Goal: Information Seeking & Learning: Learn about a topic

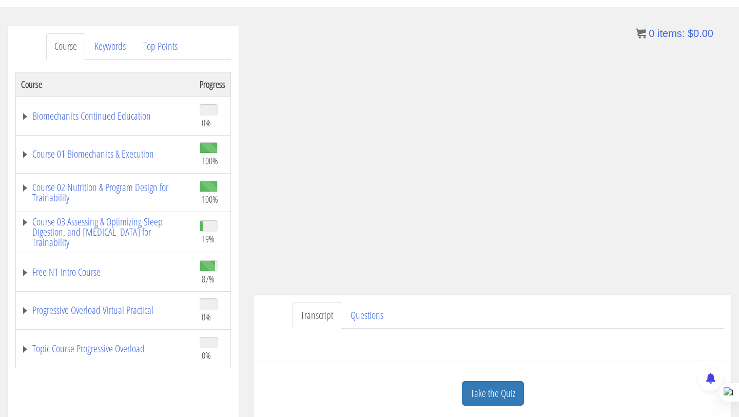
scroll to position [75, 0]
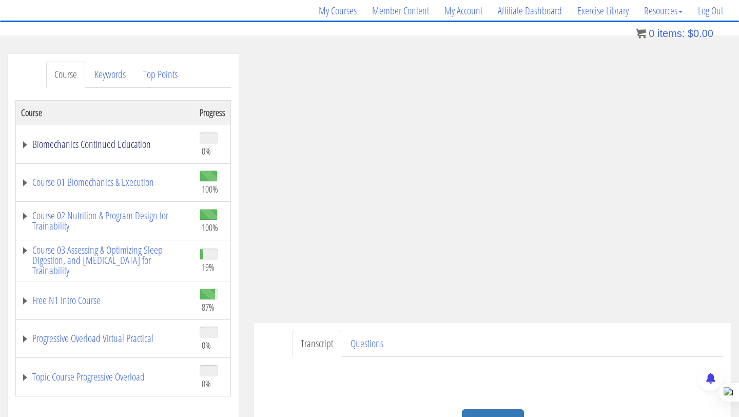
scroll to position [79, 0]
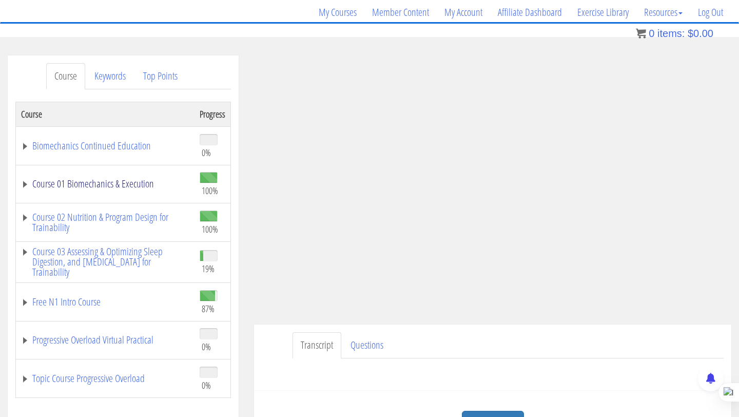
click at [103, 179] on link "Course 01 Biomechanics & Execution" at bounding box center [105, 184] width 168 height 10
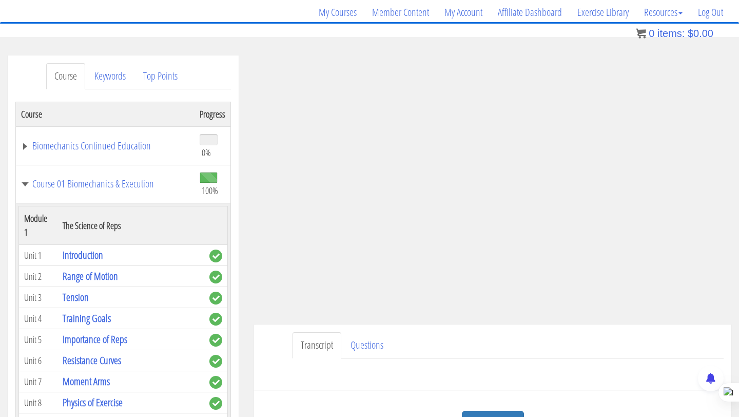
drag, startPoint x: 166, startPoint y: 183, endPoint x: 169, endPoint y: 2, distance: 180.6
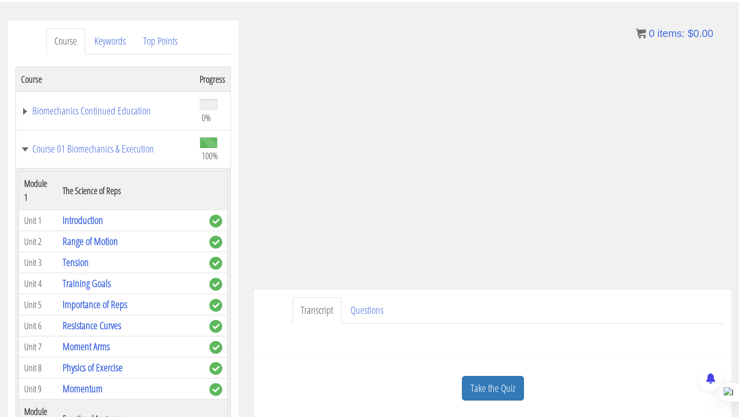
scroll to position [123, 0]
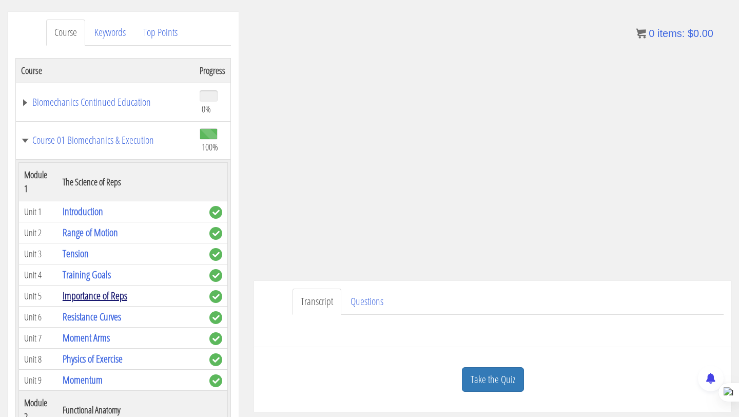
click at [106, 288] on link "Importance of Reps" at bounding box center [95, 295] width 65 height 14
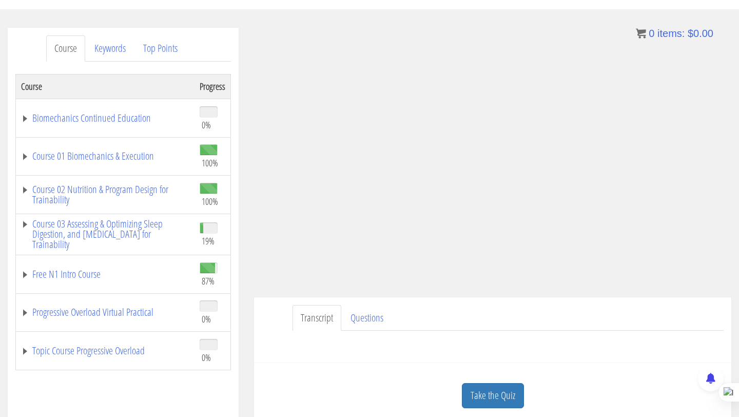
scroll to position [111, 0]
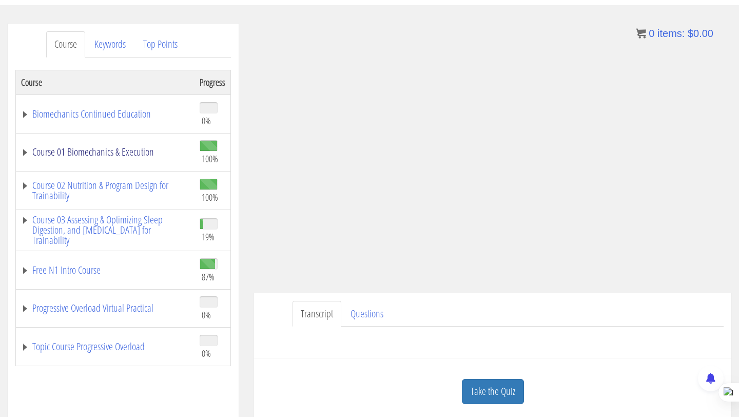
click at [94, 151] on link "Course 01 Biomechanics & Execution" at bounding box center [105, 152] width 168 height 10
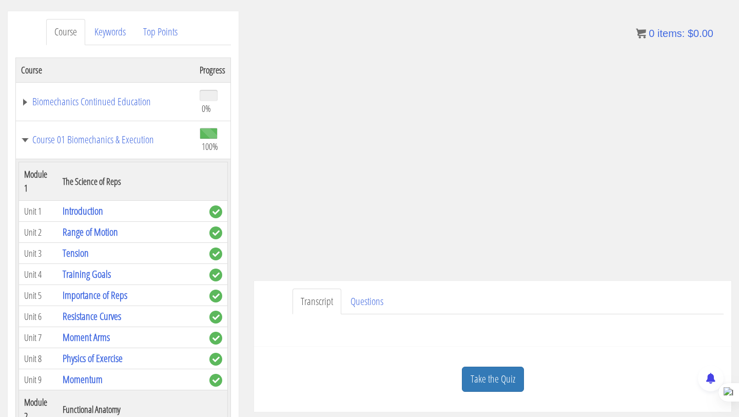
scroll to position [124, 0]
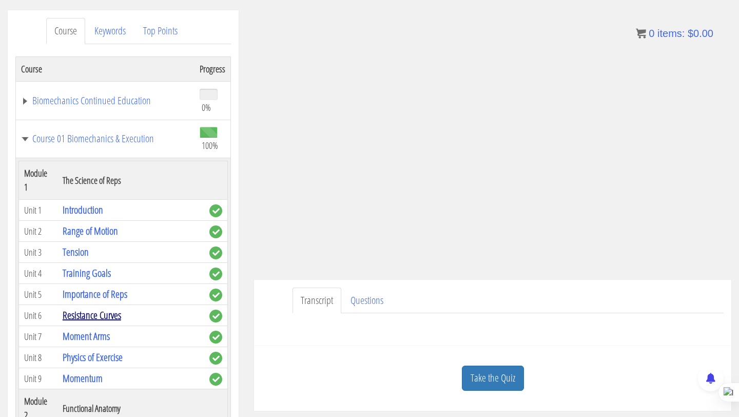
click at [113, 308] on link "Resistance Curves" at bounding box center [92, 315] width 58 height 14
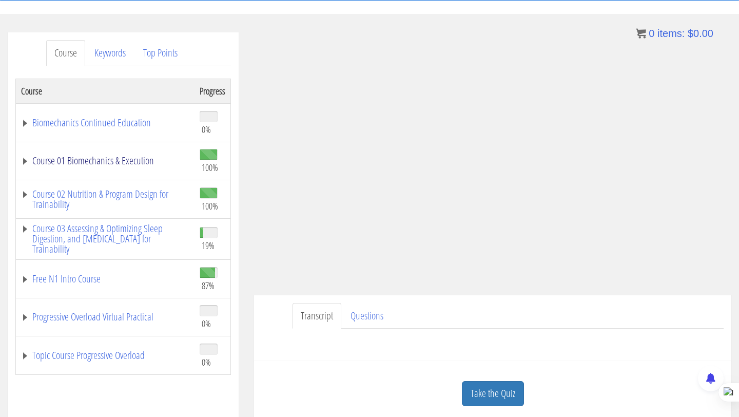
click at [65, 162] on link "Course 01 Biomechanics & Execution" at bounding box center [105, 160] width 168 height 10
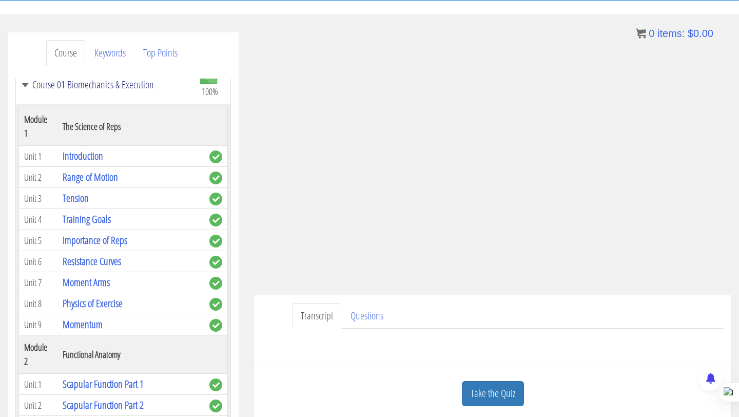
scroll to position [82, 0]
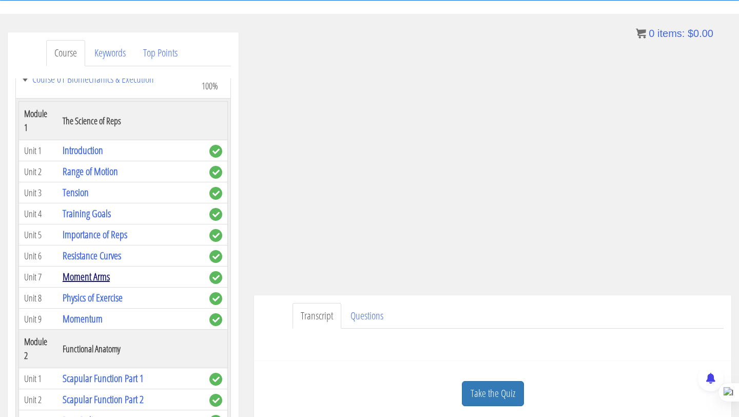
click at [100, 269] on link "Moment Arms" at bounding box center [86, 276] width 47 height 14
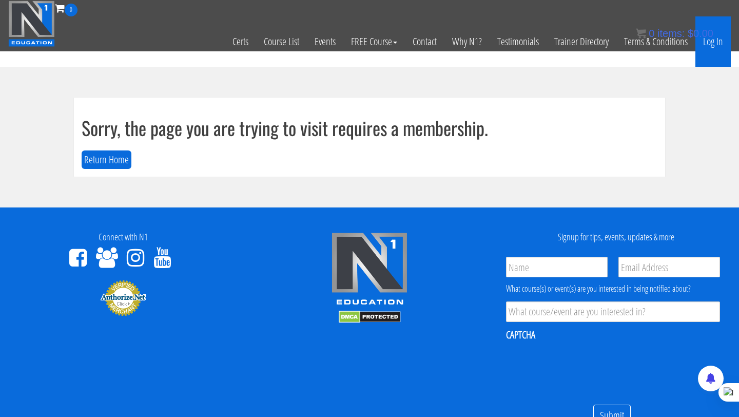
click at [709, 50] on link "Log In" at bounding box center [712, 41] width 35 height 50
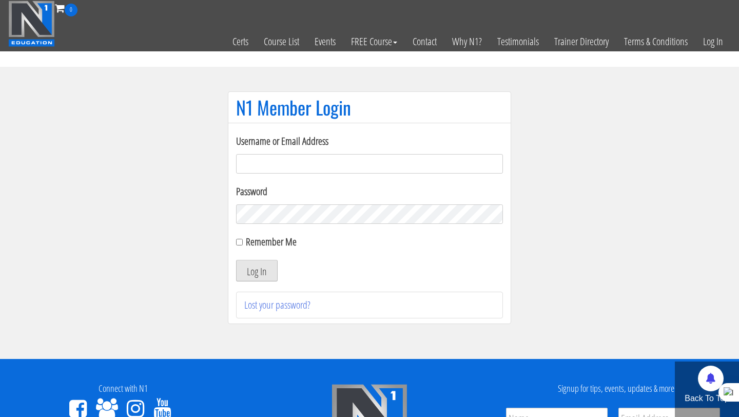
type input "Rutger.a.visser@gmail.com"
click at [261, 264] on button "Log In" at bounding box center [257, 271] width 42 height 22
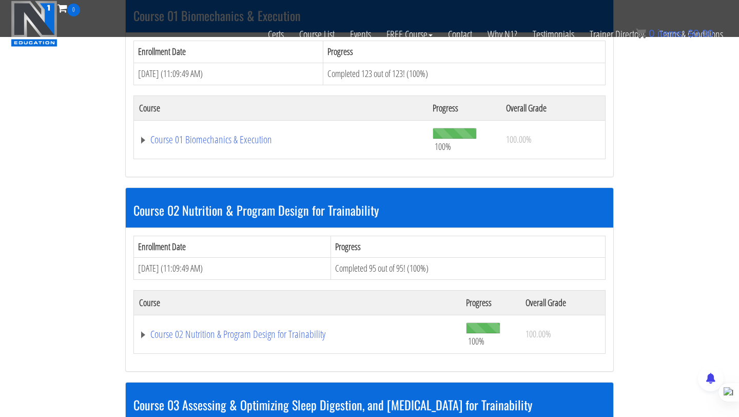
scroll to position [339, 0]
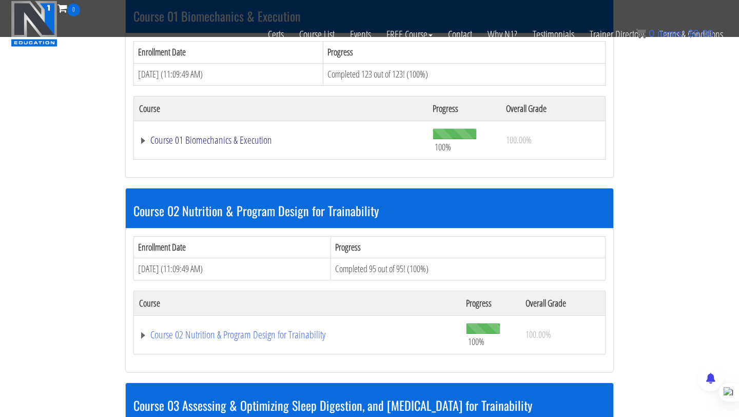
click at [215, 135] on link "Course 01 Biomechanics & Execution" at bounding box center [280, 140] width 283 height 10
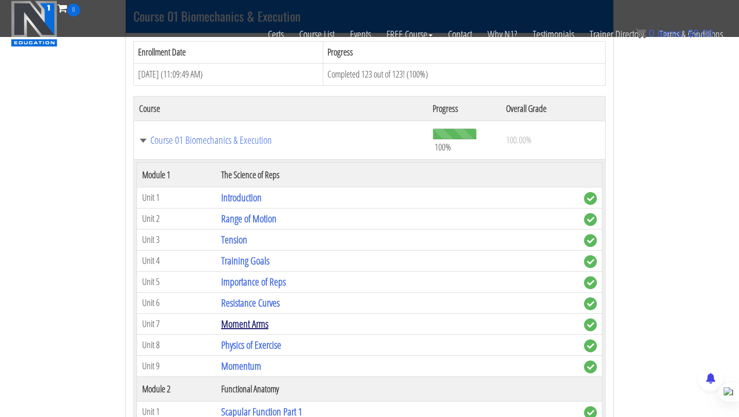
click at [252, 320] on link "Moment Arms" at bounding box center [244, 324] width 47 height 14
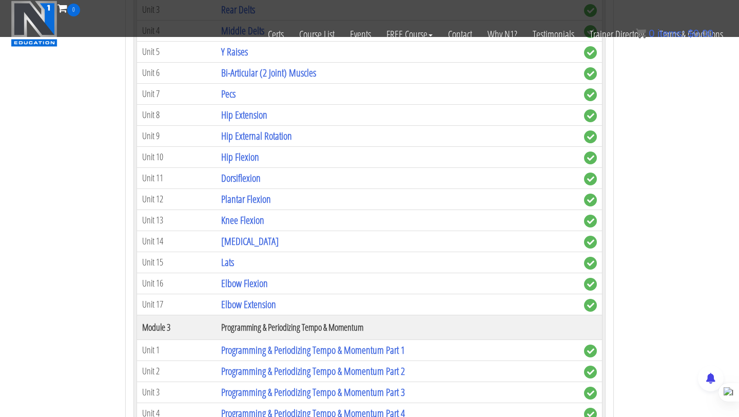
scroll to position [785, 0]
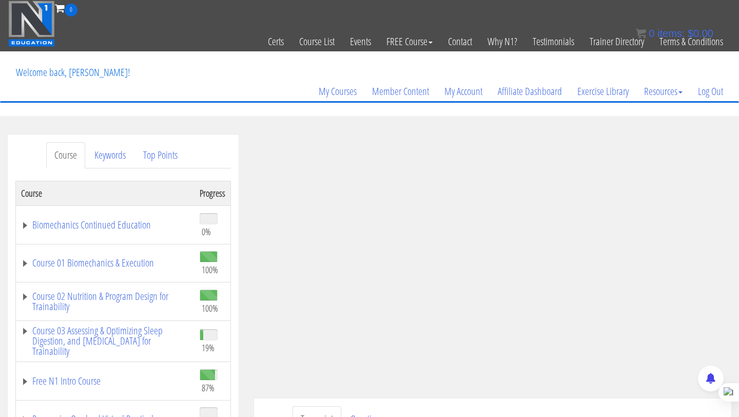
scroll to position [88, 0]
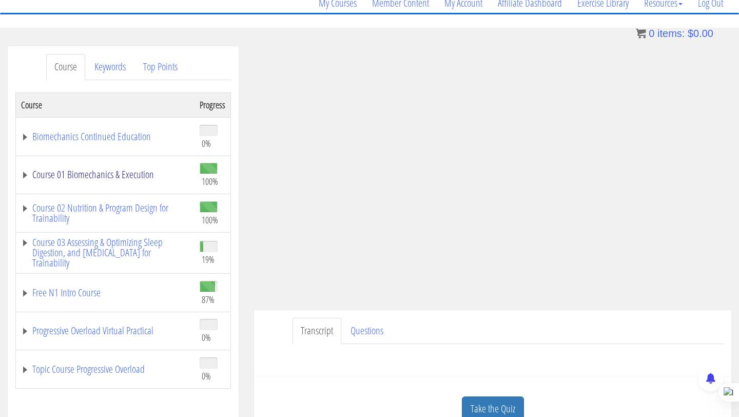
click at [76, 173] on link "Course 01 Biomechanics & Execution" at bounding box center [105, 174] width 168 height 10
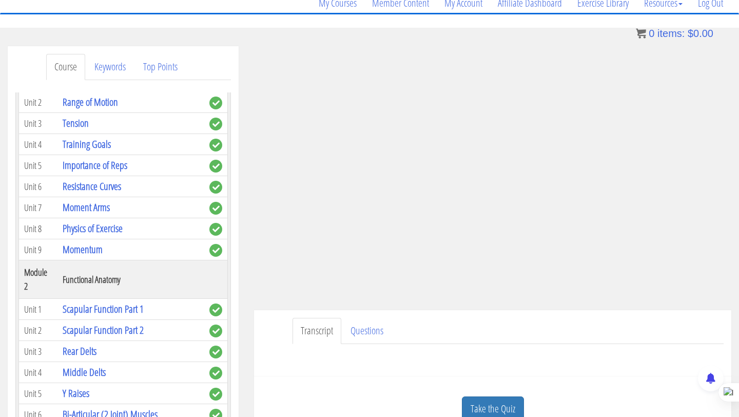
scroll to position [177, 0]
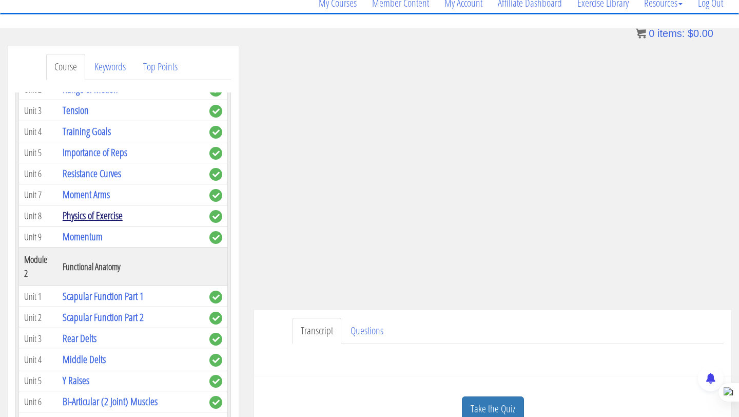
click at [117, 208] on link "Physics of Exercise" at bounding box center [93, 215] width 60 height 14
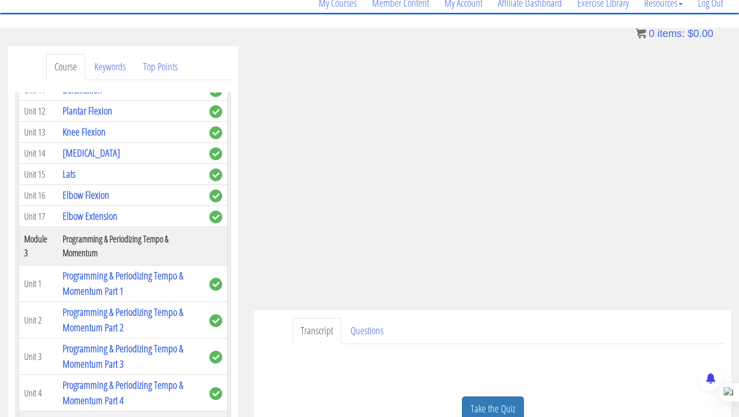
scroll to position [655, 0]
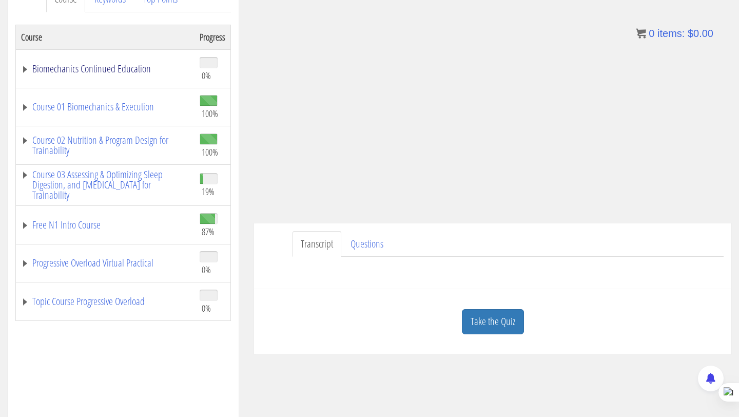
click at [100, 70] on link "Biomechanics Continued Education" at bounding box center [105, 69] width 168 height 10
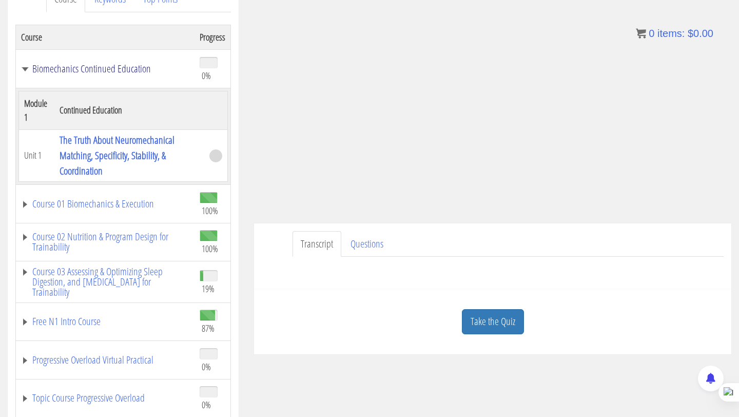
click at [100, 70] on link "Biomechanics Continued Education" at bounding box center [105, 69] width 168 height 10
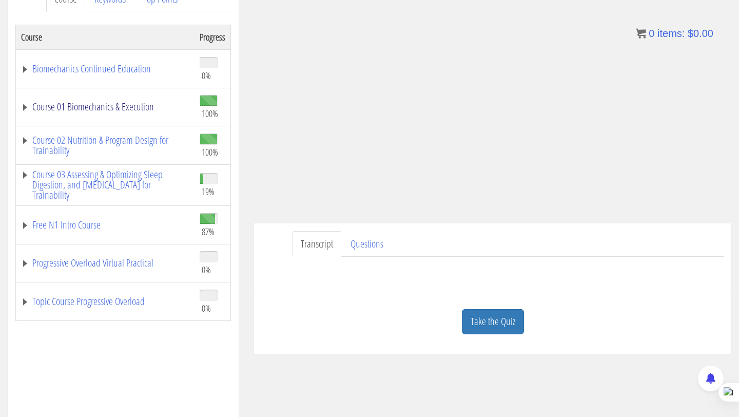
click at [107, 106] on link "Course 01 Biomechanics & Execution" at bounding box center [105, 107] width 168 height 10
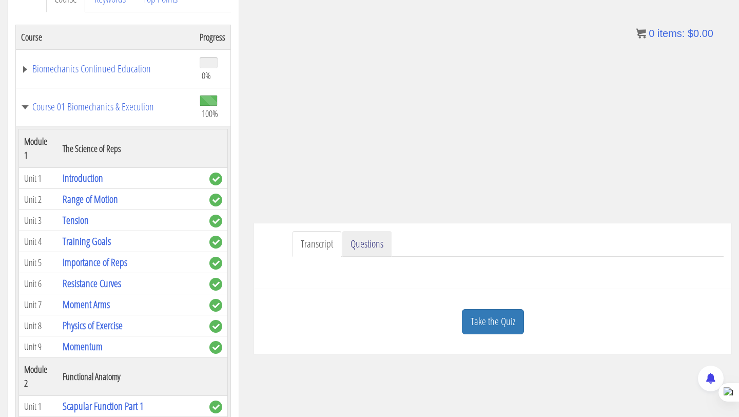
click at [354, 245] on link "Questions" at bounding box center [366, 244] width 49 height 26
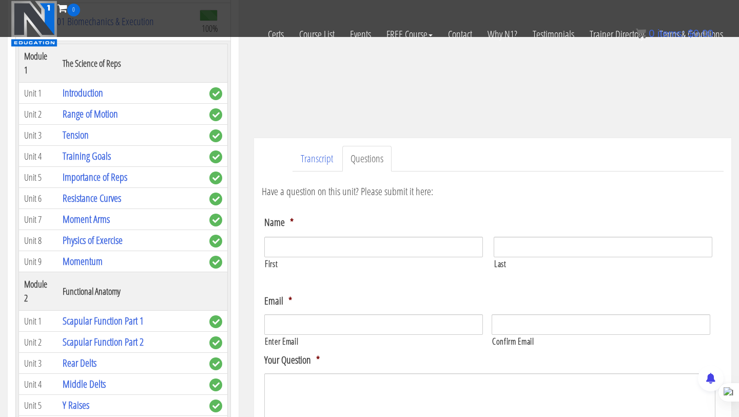
scroll to position [206, 0]
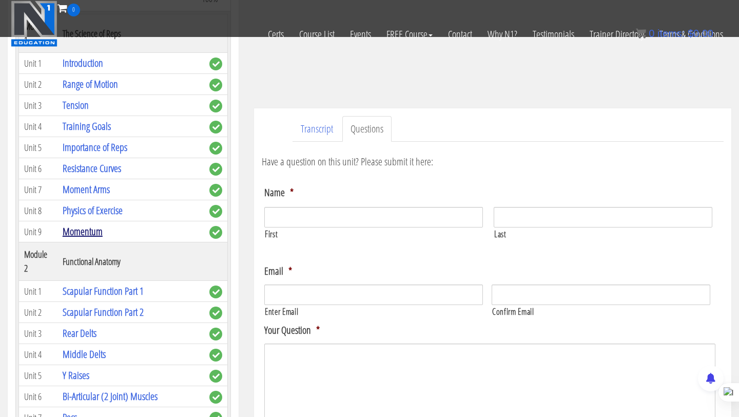
click at [90, 224] on link "Momentum" at bounding box center [83, 231] width 40 height 14
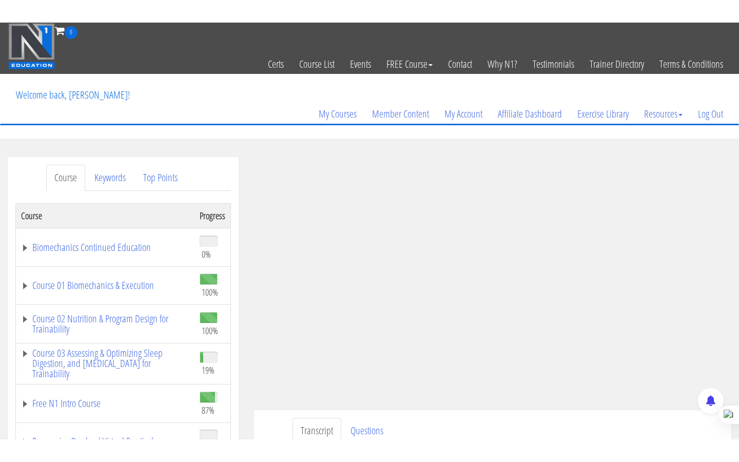
scroll to position [70, 0]
